Goal: Task Accomplishment & Management: Use online tool/utility

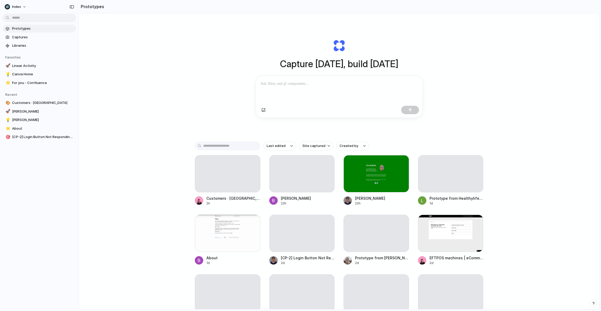
click at [534, 60] on div "Capture [DATE], build [DATE] Clone web app Clone screenshot Start from existing…" at bounding box center [339, 174] width 520 height 323
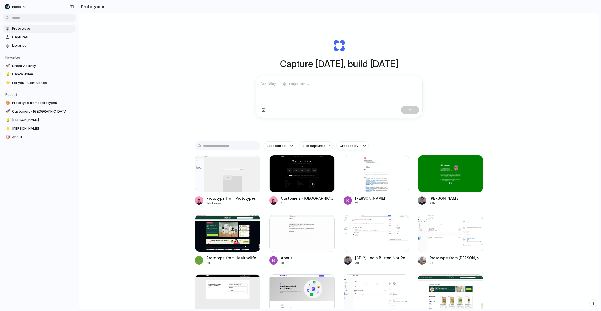
click at [301, 156] on div at bounding box center [301, 156] width 0 height 0
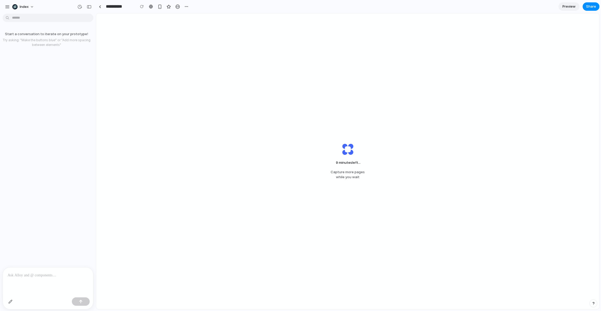
click at [218, 50] on div "9 minutes left ... Capture more pages while you wait" at bounding box center [347, 161] width 503 height 296
click at [166, 115] on div "6 minutes left Capture more pages while you wait" at bounding box center [347, 161] width 503 height 296
drag, startPoint x: 175, startPoint y: 95, endPoint x: 175, endPoint y: 201, distance: 105.7
click at [175, 188] on div "6 minutes left . Capture more pages while you wait" at bounding box center [347, 161] width 503 height 296
click at [175, 201] on div "6 minutes left .. Capture more pages while you wait" at bounding box center [347, 161] width 503 height 296
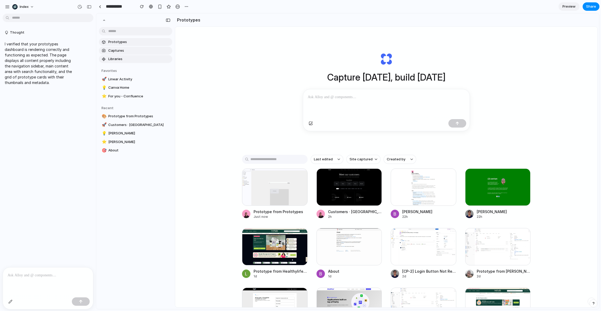
click at [30, 268] on div at bounding box center [48, 281] width 90 height 28
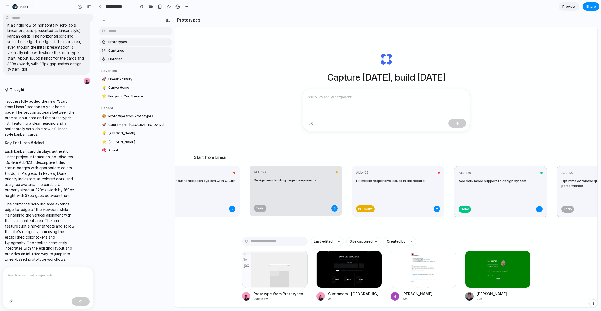
scroll to position [0, 104]
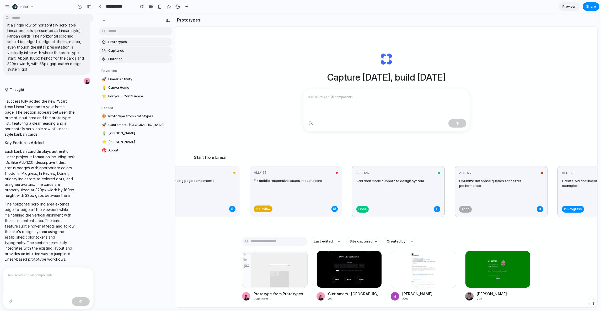
click at [343, 183] on div "ALL-123 Implement user authentication system with OAuth integration In Progress…" at bounding box center [347, 193] width 605 height 54
click at [323, 165] on div "Start from Linear ALL-123 Implement user authentication system with OAuth integ…" at bounding box center [387, 188] width 410 height 66
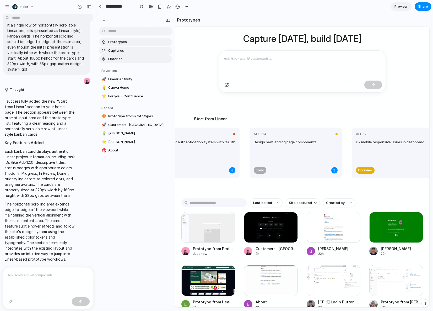
scroll to position [45, 0]
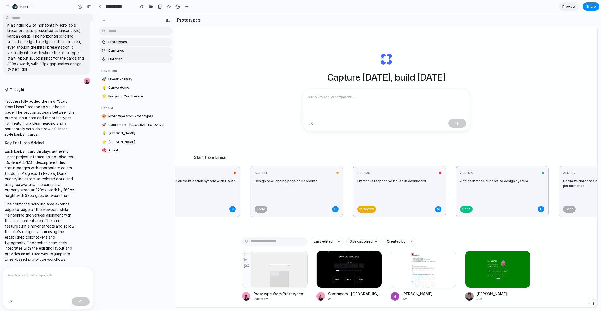
drag, startPoint x: 0, startPoint y: 0, endPoint x: 35, endPoint y: 282, distance: 284.2
click at [35, 282] on div at bounding box center [48, 281] width 90 height 28
click at [40, 289] on div at bounding box center [48, 281] width 90 height 28
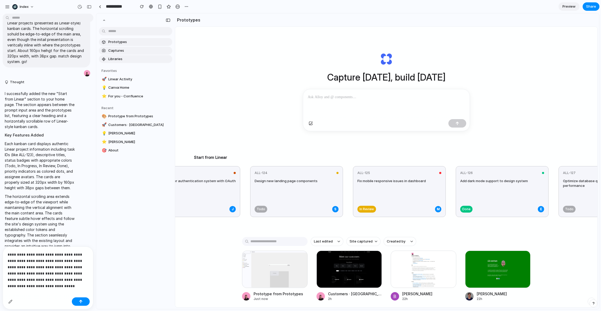
click at [38, 261] on p "**********" at bounding box center [47, 270] width 79 height 38
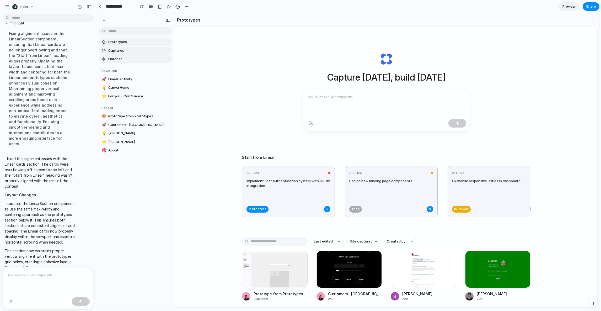
scroll to position [411, 0]
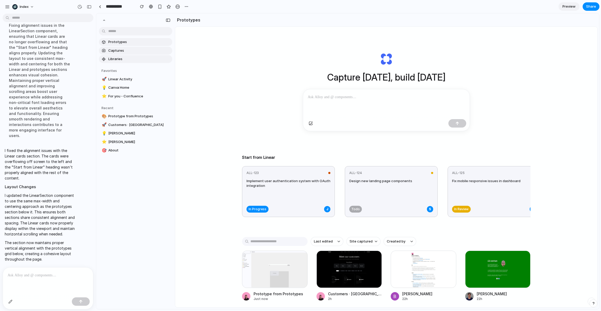
click at [128, 209] on div "Prototypes Captures Libraries Favorites 🚀 Linear Activity 💡 Canva Home ⭐ For yo…" at bounding box center [135, 118] width 79 height 210
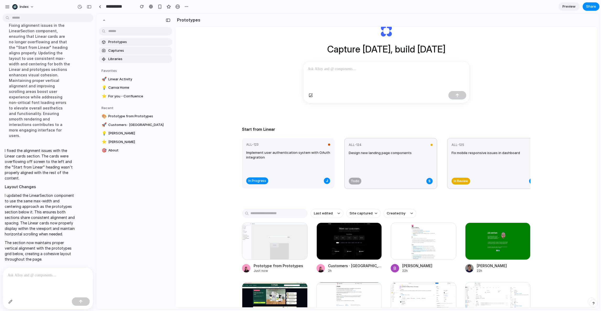
scroll to position [12, 0]
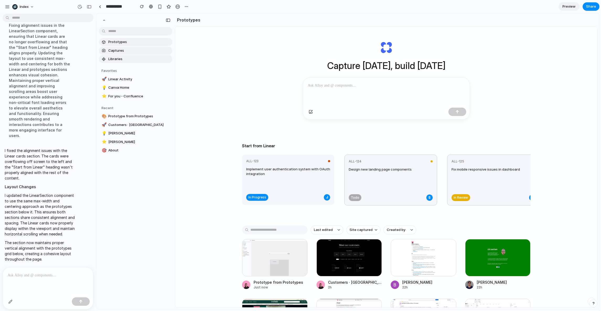
click at [300, 222] on div "Capture [DATE], build [DATE] Start from Linear ALL-123 Implement user authentic…" at bounding box center [386, 169] width 422 height 308
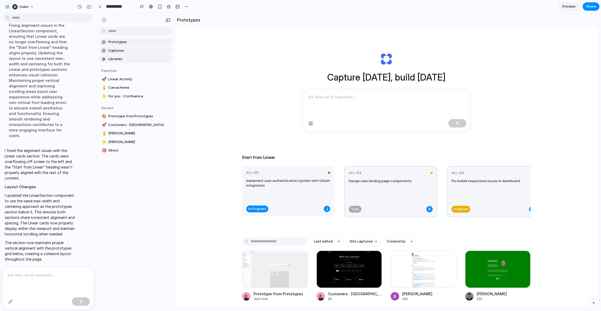
click at [106, 21] on div at bounding box center [104, 20] width 6 height 6
click at [258, 100] on div "Capture [DATE], build [DATE] Start from Linear ALL-123 Implement user authentic…" at bounding box center [386, 181] width 422 height 308
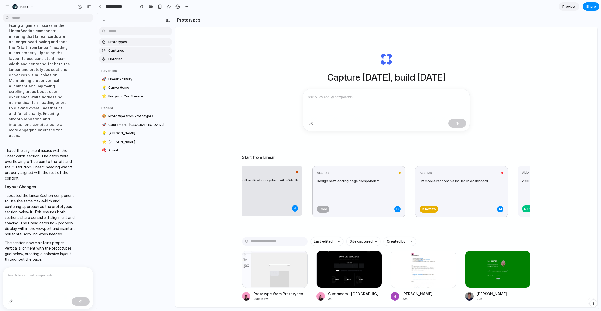
scroll to position [0, 38]
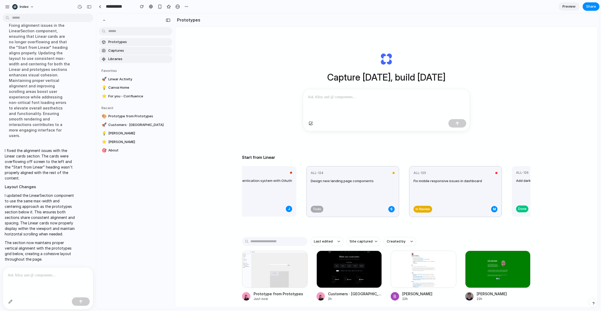
click at [40, 272] on p at bounding box center [47, 275] width 79 height 6
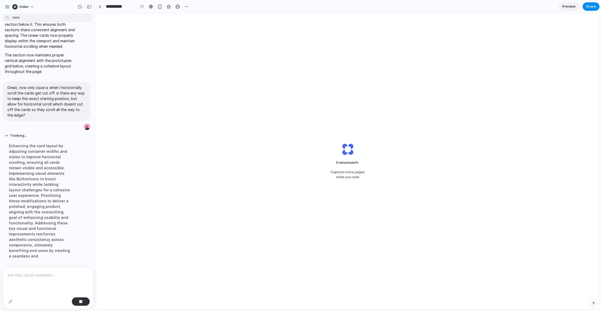
scroll to position [492, 0]
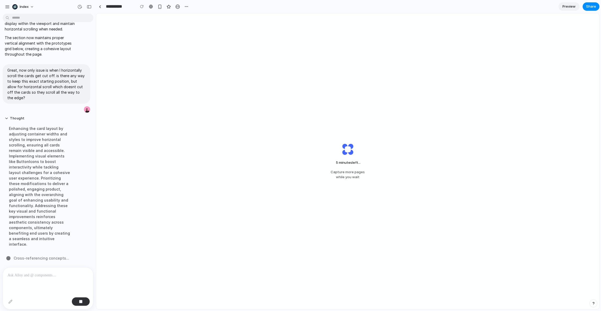
click at [308, 200] on div "5 minutes left ... Capture more pages while you wait" at bounding box center [347, 161] width 503 height 296
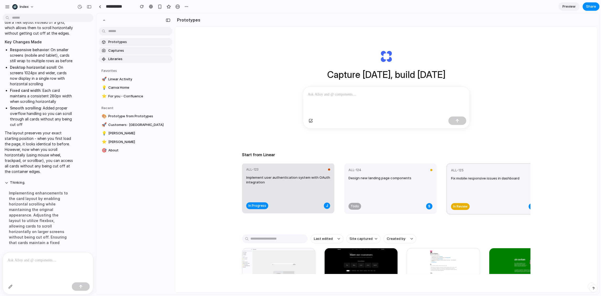
scroll to position [0, 0]
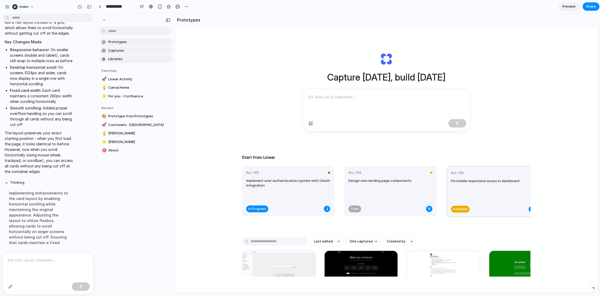
click at [299, 192] on div "Implement user authentication system with OAuth integration" at bounding box center [288, 190] width 84 height 24
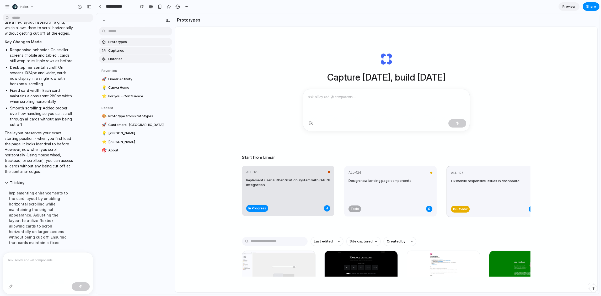
click at [299, 192] on div "Implement user authentication system with OAuth integration" at bounding box center [288, 190] width 84 height 24
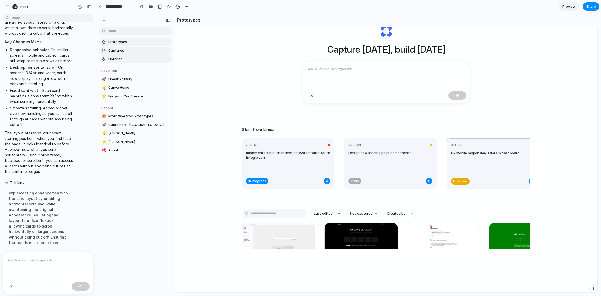
click at [35, 266] on div at bounding box center [48, 266] width 90 height 28
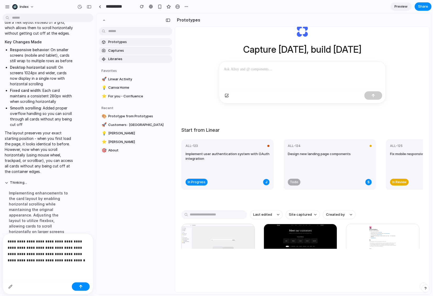
click at [310, 127] on div "Capture [DATE], build [DATE] Start from Linear ALL-123 Implement user authentic…" at bounding box center [302, 145] width 254 height 293
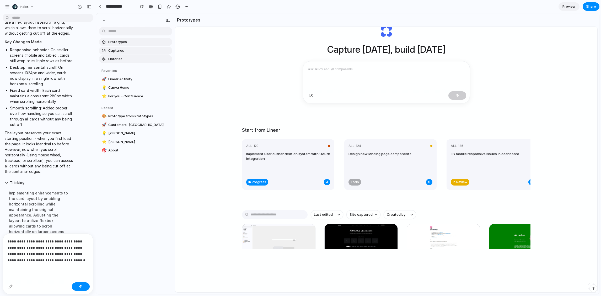
click at [67, 264] on div "**********" at bounding box center [48, 256] width 90 height 47
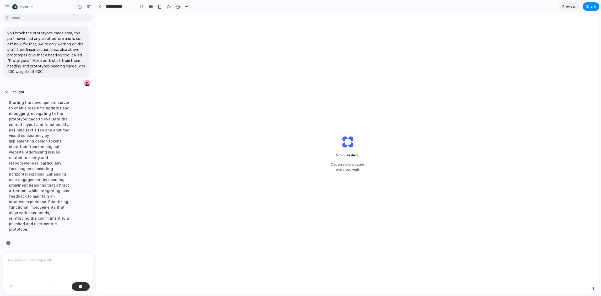
scroll to position [787, 0]
click at [96, 71] on main "5 minutes left ... Capture more pages while you wait Thought I verified that yo…" at bounding box center [348, 153] width 504 height 281
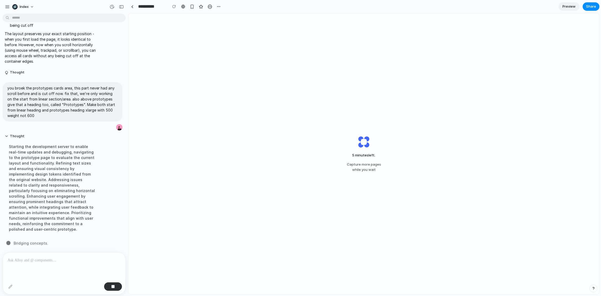
scroll to position [500, 0]
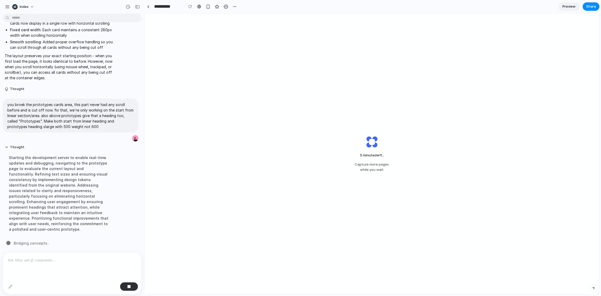
drag, startPoint x: 95, startPoint y: 71, endPoint x: 146, endPoint y: 73, distance: 50.7
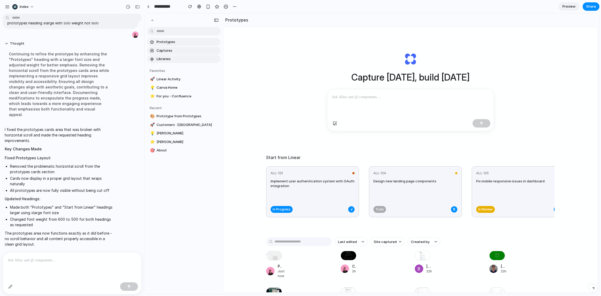
scroll to position [28, 0]
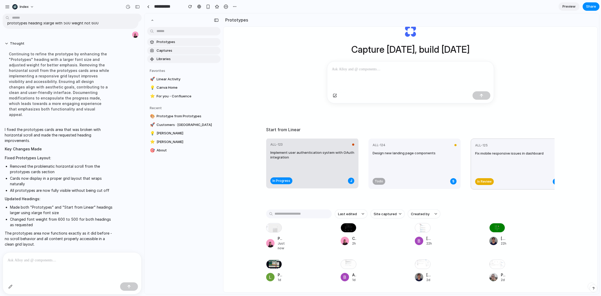
scroll to position [0, 318]
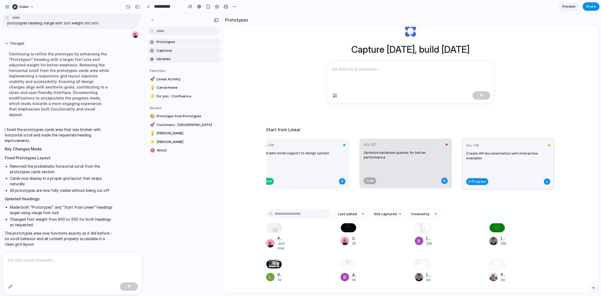
click at [389, 164] on div "Optimize database queries for better performance" at bounding box center [406, 162] width 84 height 24
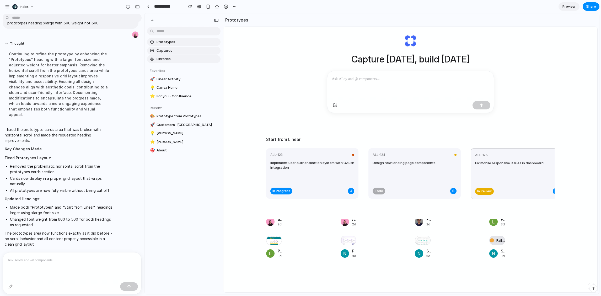
scroll to position [28, 0]
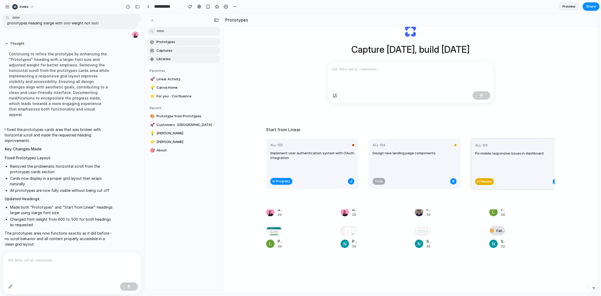
click at [90, 254] on div at bounding box center [72, 266] width 139 height 28
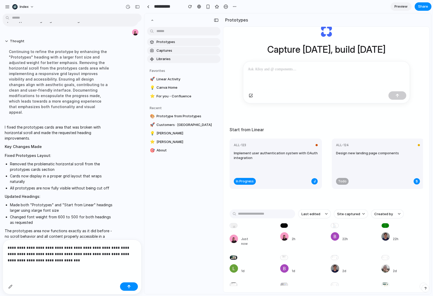
click at [84, 264] on div "**********" at bounding box center [72, 260] width 139 height 40
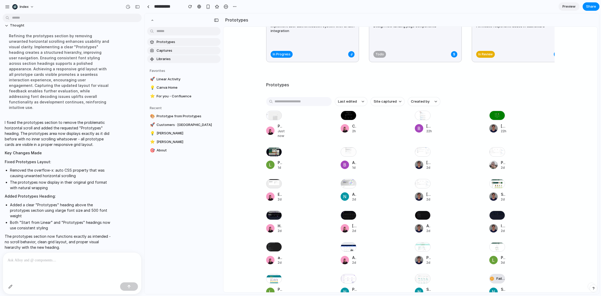
scroll to position [203, 0]
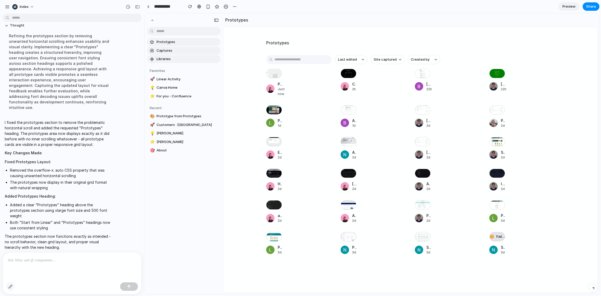
click at [9, 286] on div "button" at bounding box center [10, 286] width 4 height 4
click at [273, 79] on div at bounding box center [372, 154] width 455 height 280
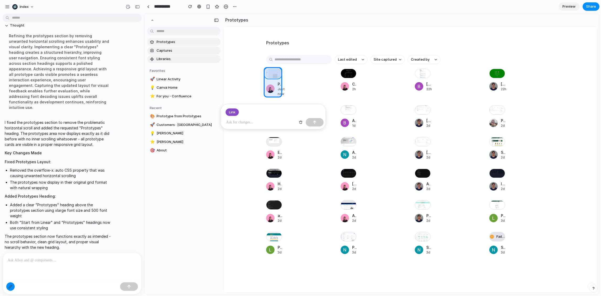
click at [279, 70] on div at bounding box center [372, 154] width 455 height 280
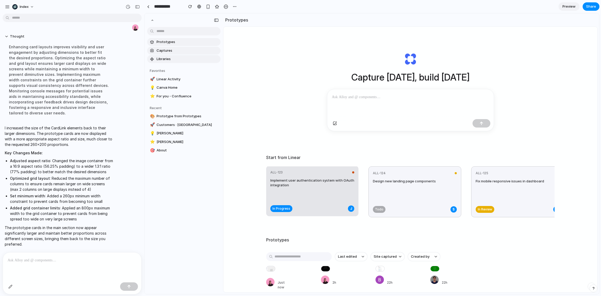
scroll to position [180, 0]
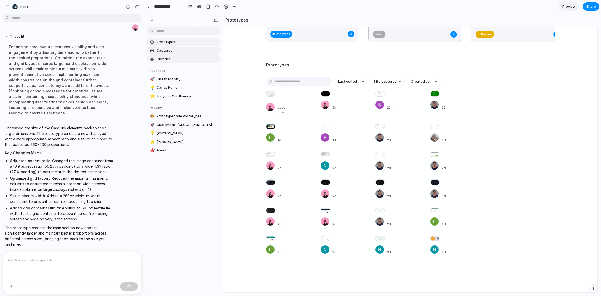
drag, startPoint x: 300, startPoint y: 167, endPoint x: 300, endPoint y: 200, distance: 32.5
click at [300, 200] on div "Prototype from Prototypes Just now Customers · Resend 2h [PERSON_NAME] 22h [PER…" at bounding box center [371, 173] width 210 height 164
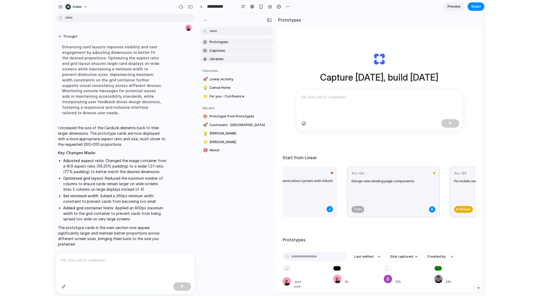
scroll to position [0, 55]
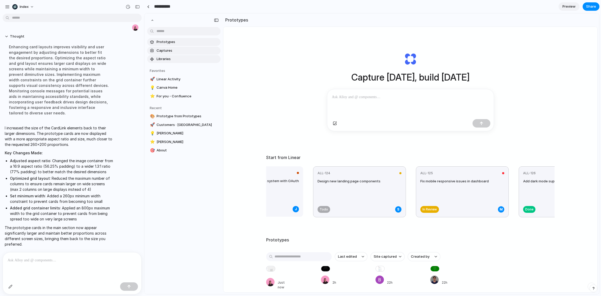
click at [166, 7] on input "**********" at bounding box center [167, 6] width 29 height 9
click at [167, 7] on input "**********" at bounding box center [167, 6] width 29 height 9
click at [167, 7] on input "**********" at bounding box center [170, 6] width 35 height 9
type input "**********"
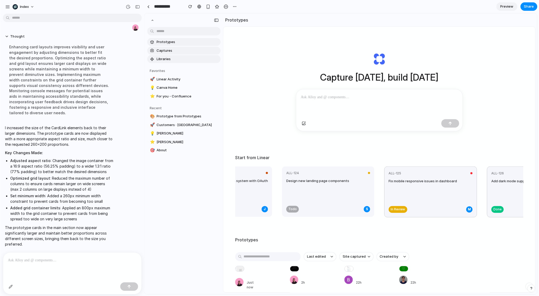
scroll to position [963, 0]
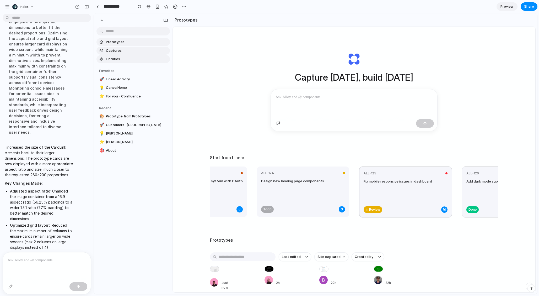
drag, startPoint x: 144, startPoint y: 144, endPoint x: 93, endPoint y: 146, distance: 50.4
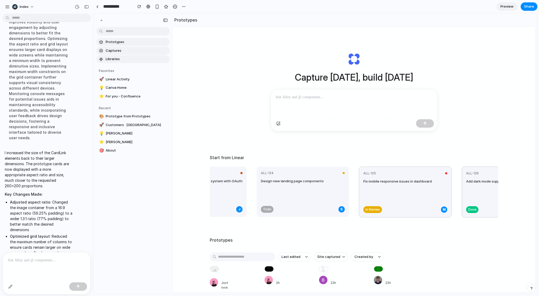
click at [142, 174] on div "Prototypes Captures Libraries Favorites 🚀 Linear Activity 💡 Canva Home ⭐ For yo…" at bounding box center [133, 118] width 79 height 210
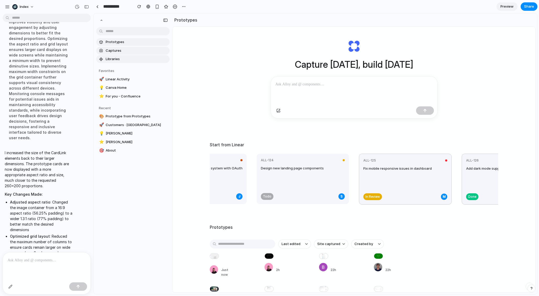
scroll to position [0, 0]
